Goal: Task Accomplishment & Management: Use online tool/utility

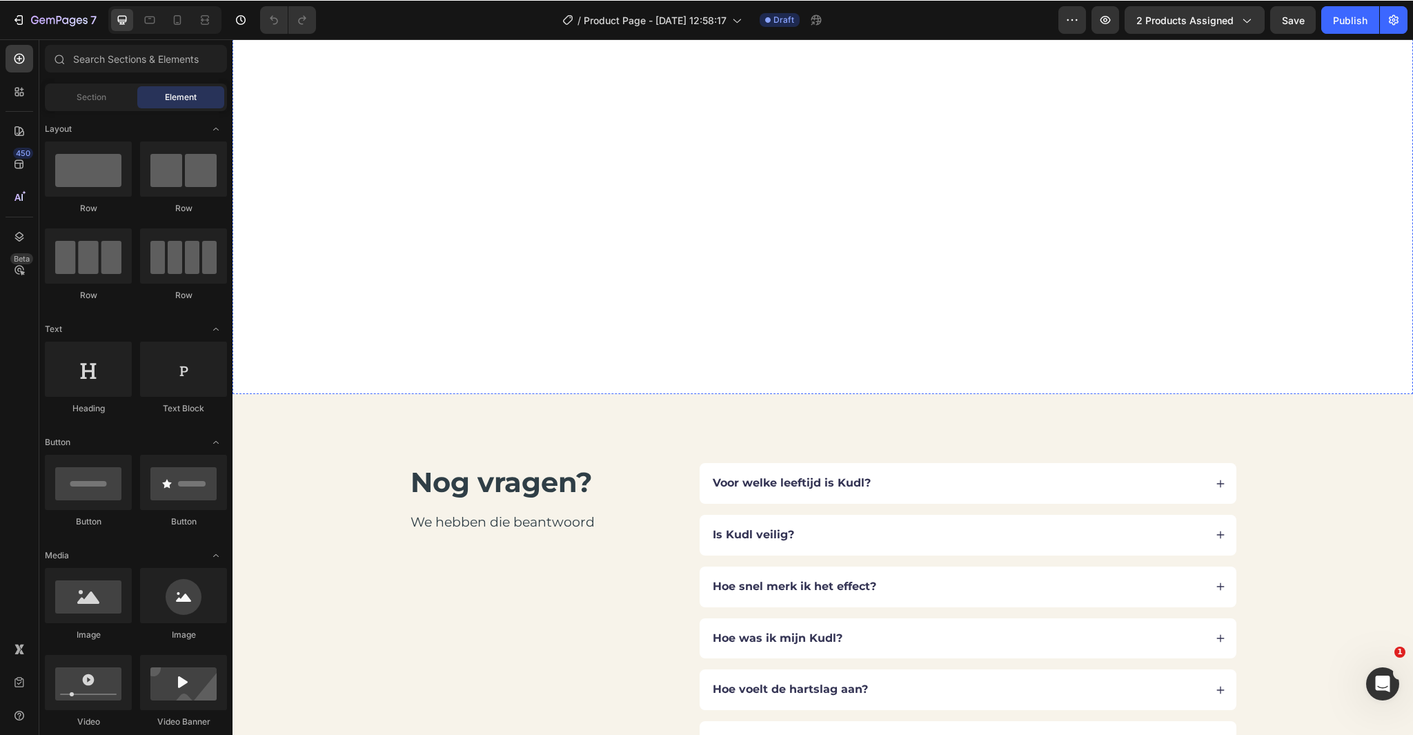
scroll to position [3206, 0]
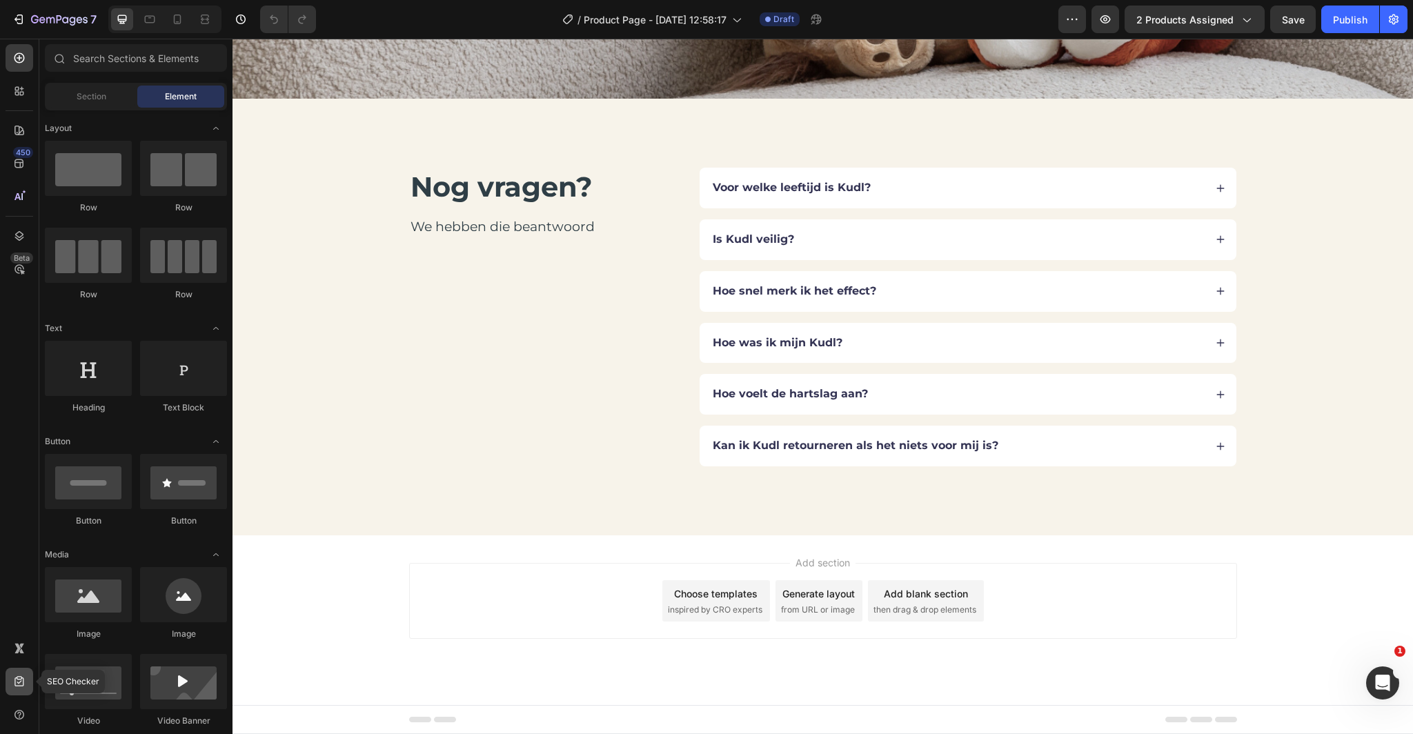
click at [18, 679] on icon at bounding box center [18, 681] width 9 height 10
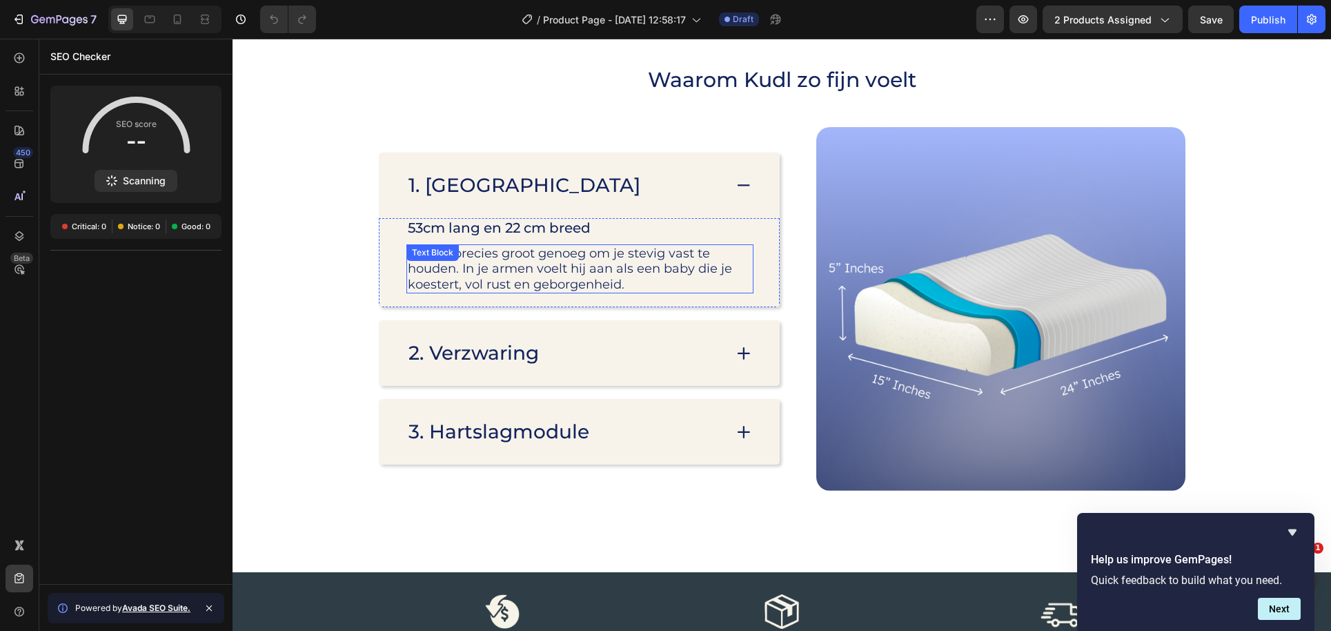
scroll to position [1610, 0]
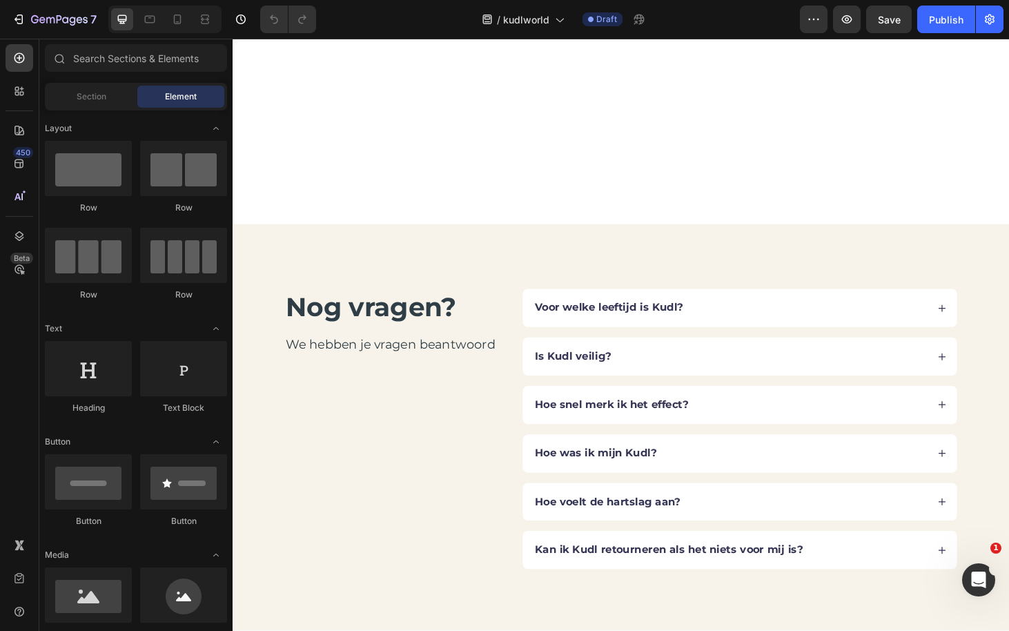
scroll to position [3415, 0]
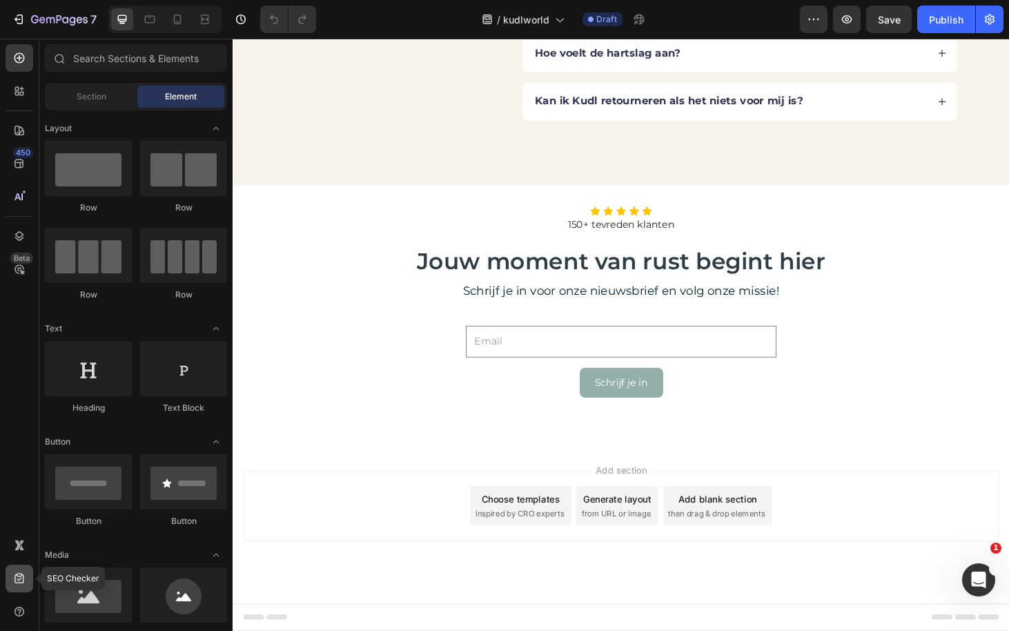
click at [23, 578] on icon at bounding box center [18, 578] width 9 height 10
